Goal: Task Accomplishment & Management: Manage account settings

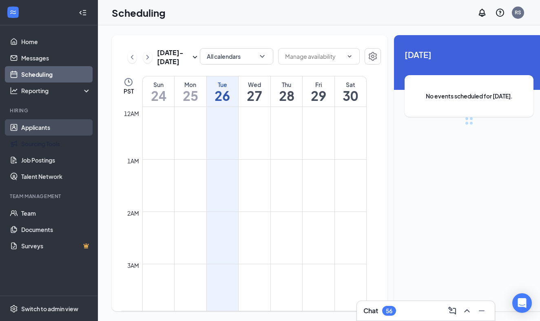
scroll to position [401, 0]
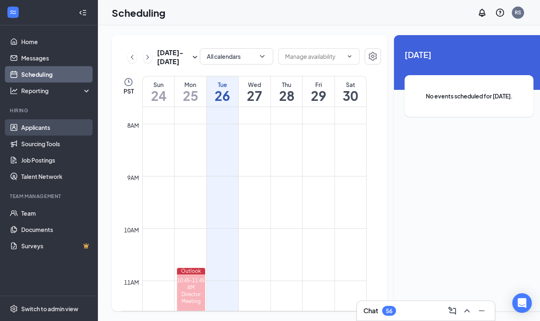
click at [42, 126] on link "Applicants" at bounding box center [56, 127] width 70 height 16
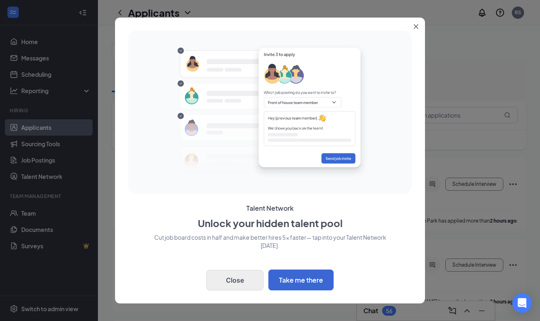
click at [241, 277] on button "Close" at bounding box center [234, 280] width 57 height 20
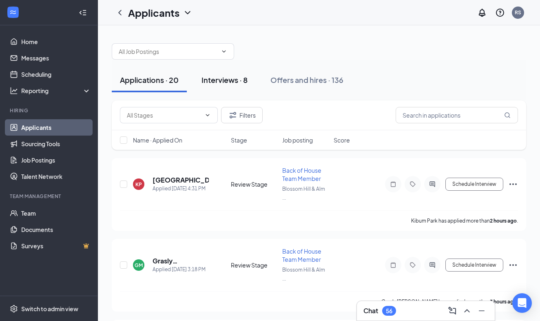
click at [222, 80] on div "Interviews · 8" at bounding box center [225, 80] width 46 height 10
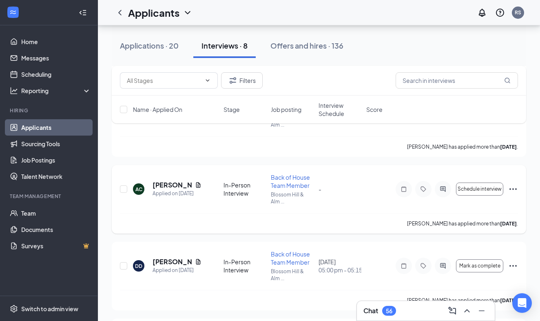
scroll to position [231, 0]
click at [173, 269] on div "Applied on [DATE]" at bounding box center [177, 270] width 49 height 8
click at [138, 266] on div "DD" at bounding box center [138, 265] width 7 height 7
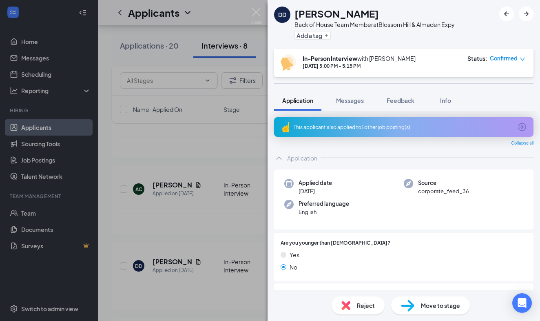
scroll to position [1, 0]
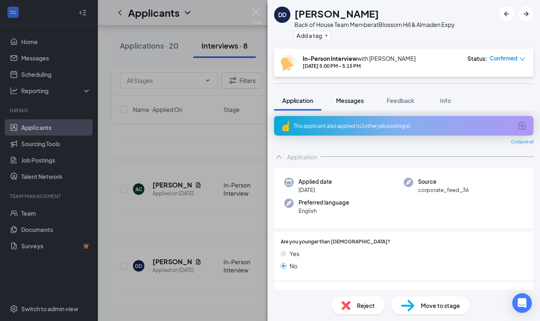
click at [350, 101] on span "Messages" at bounding box center [350, 100] width 28 height 7
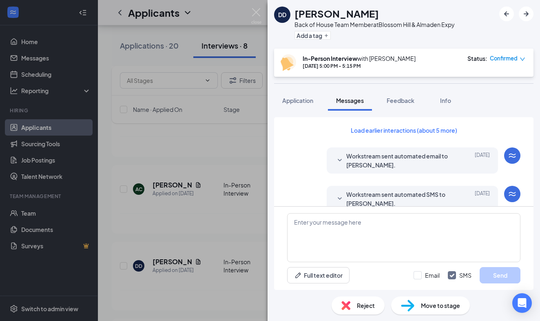
click at [194, 214] on div "DD [PERSON_NAME] Back of House Team Member at [GEOGRAPHIC_DATA] & Almaden Expy …" at bounding box center [270, 160] width 540 height 321
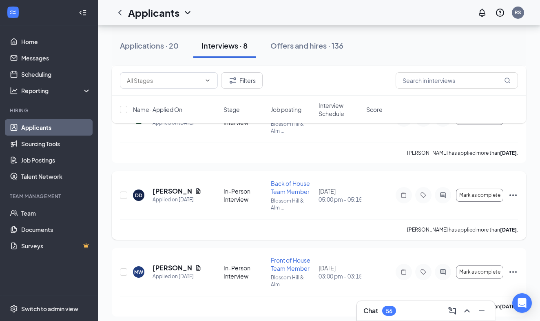
scroll to position [301, 0]
